Goal: Task Accomplishment & Management: Manage account settings

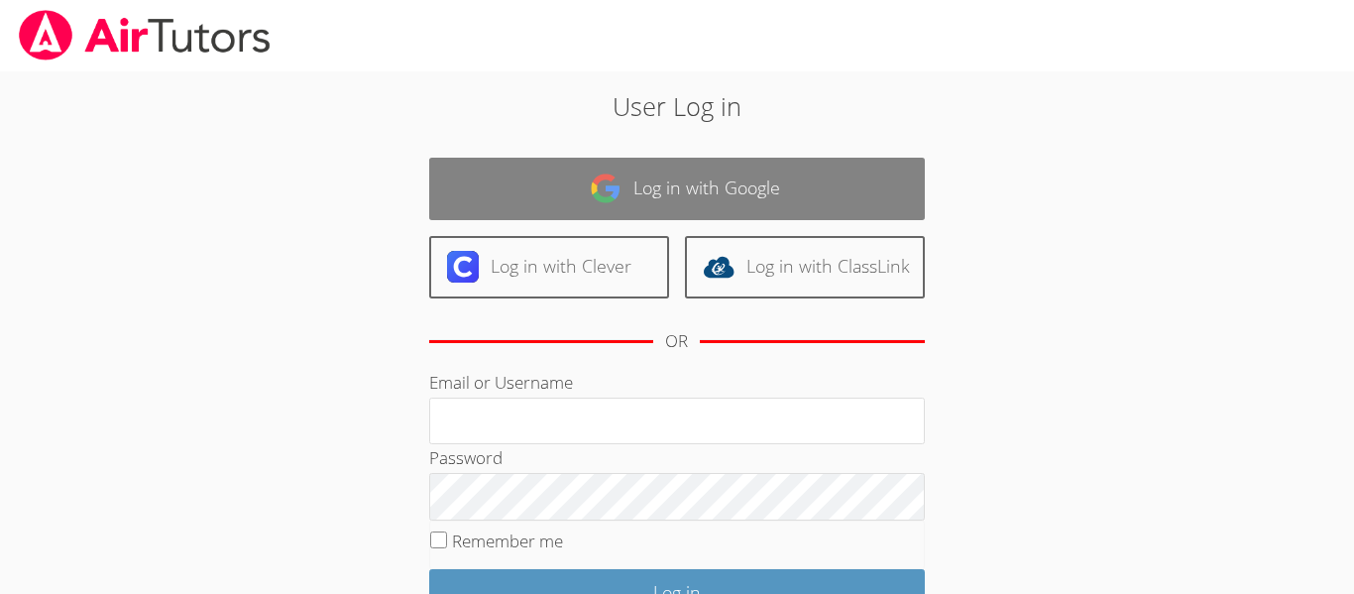
click at [502, 193] on link "Log in with Google" at bounding box center [676, 189] width 495 height 62
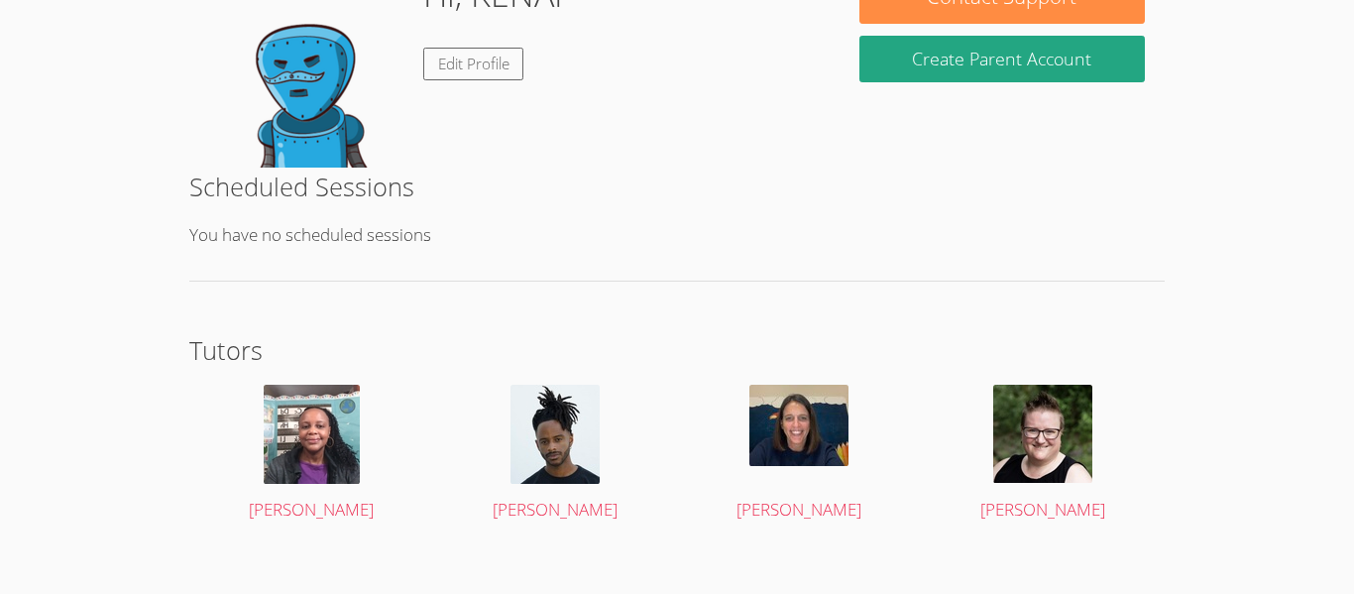
scroll to position [374, 0]
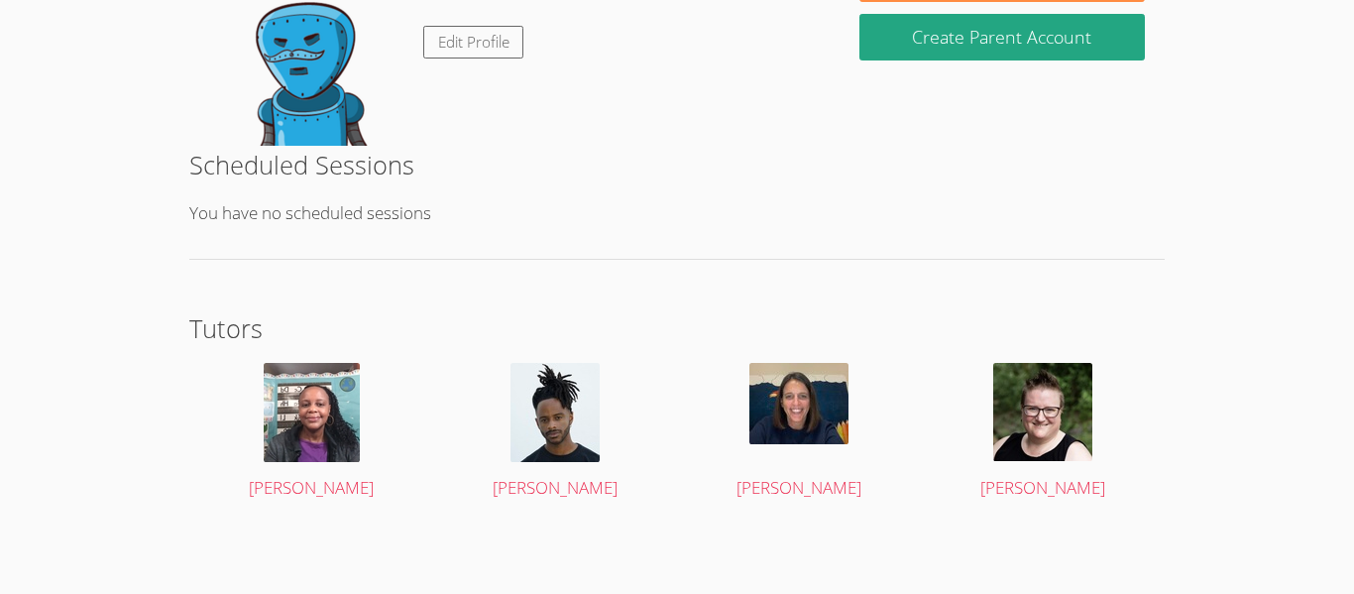
click at [502, 193] on div "Scheduled Sessions You have no scheduled sessions" at bounding box center [676, 203] width 975 height 114
